Goal: Task Accomplishment & Management: Complete application form

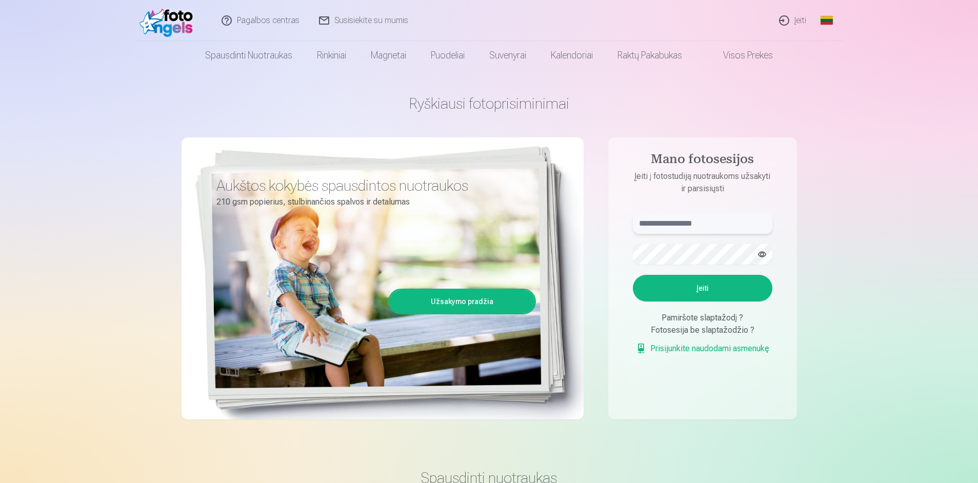
click at [657, 223] on input "text" at bounding box center [703, 223] width 140 height 21
type input "**********"
click at [692, 292] on button "Įeiti" at bounding box center [703, 288] width 140 height 27
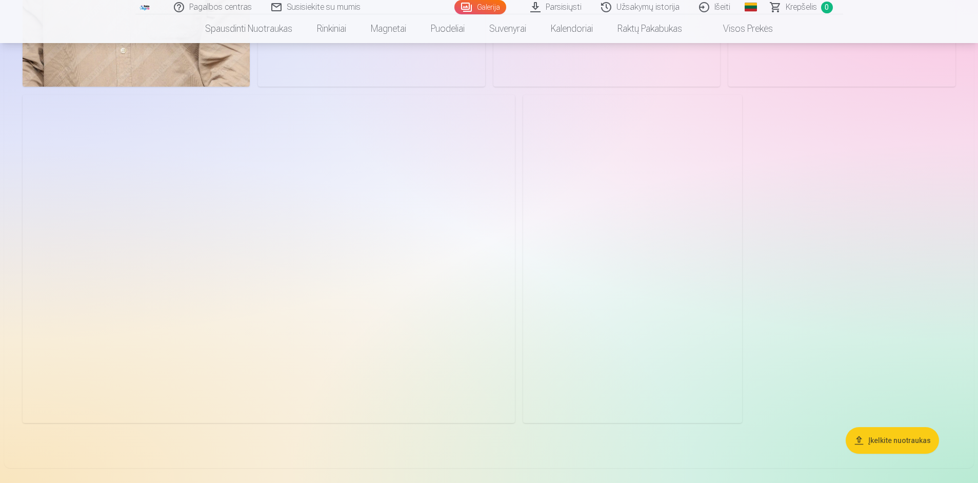
scroll to position [1197, 0]
